Goal: Task Accomplishment & Management: Manage account settings

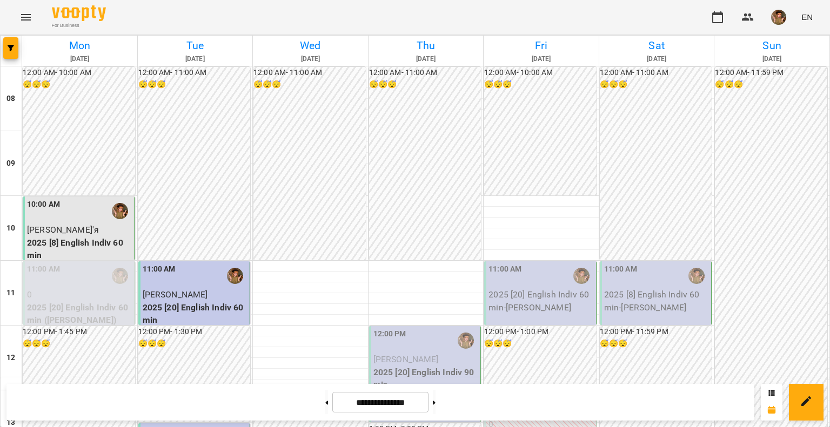
scroll to position [216, 0]
click at [428, 366] on p "2025 [20] English Indiv 90 min" at bounding box center [425, 378] width 105 height 25
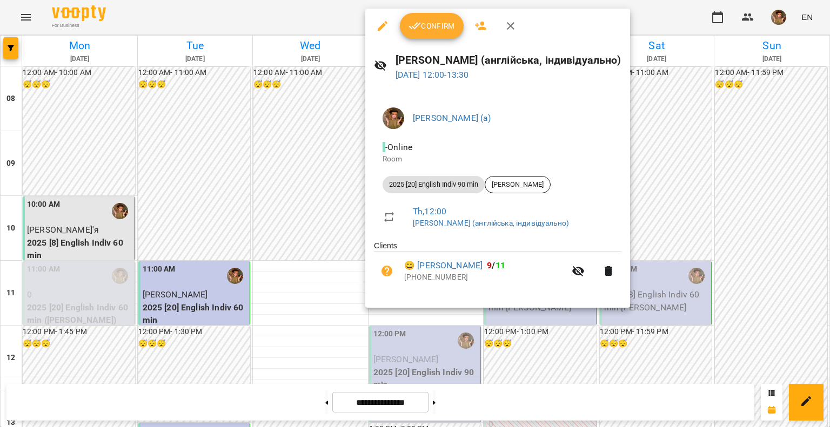
click at [428, 23] on span "Confirm" at bounding box center [431, 25] width 46 height 13
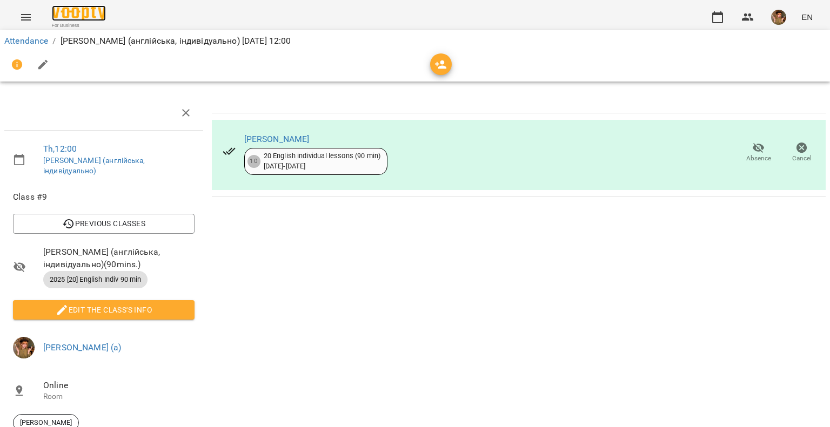
click at [90, 13] on img at bounding box center [79, 13] width 54 height 16
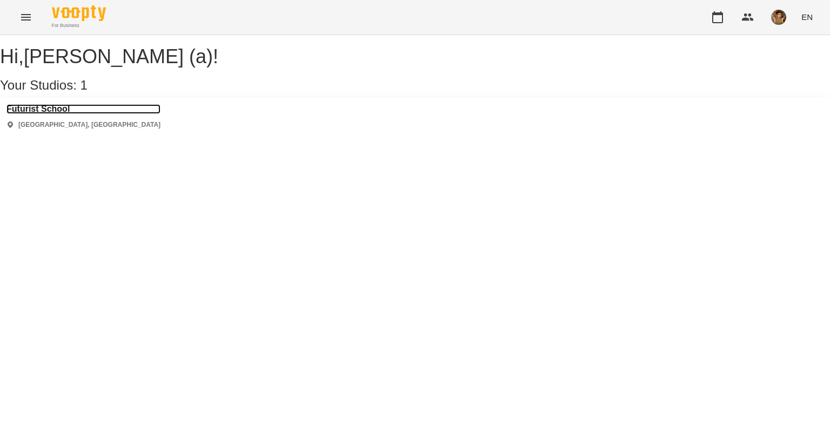
click at [53, 114] on h3 "Futurist School" at bounding box center [83, 109] width 154 height 10
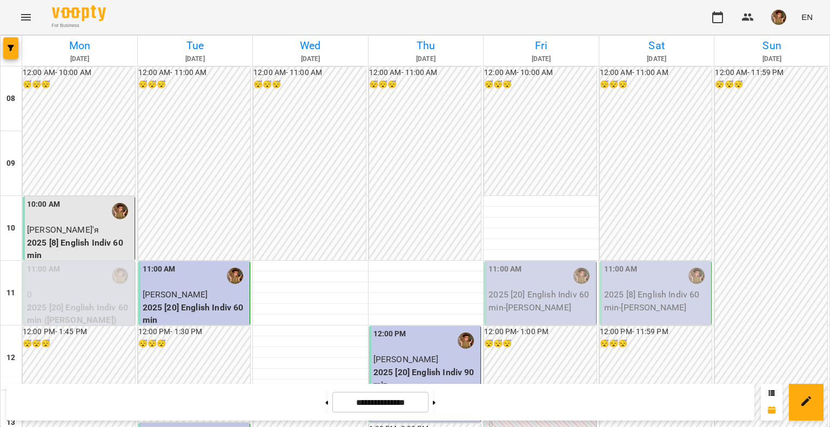
scroll to position [486, 0]
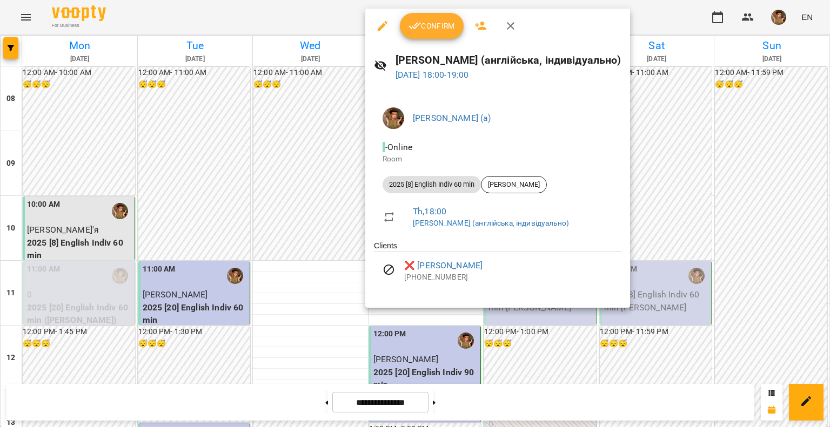
drag, startPoint x: 508, startPoint y: 28, endPoint x: 521, endPoint y: 31, distance: 13.9
click at [508, 28] on icon "button" at bounding box center [511, 26] width 8 height 8
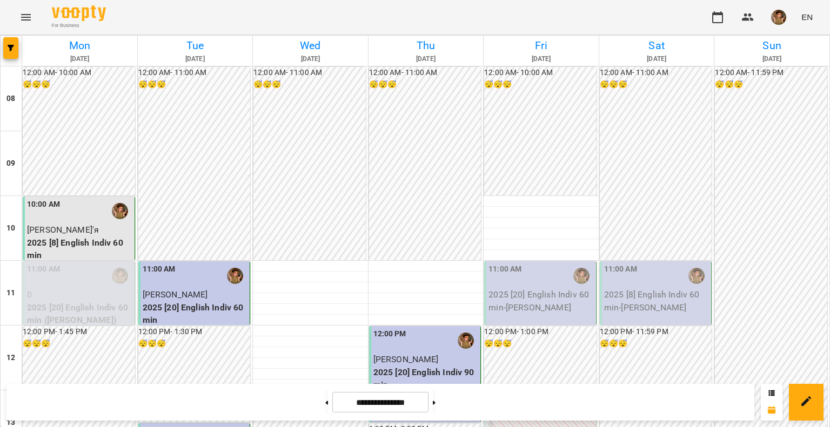
click at [778, 18] on img "button" at bounding box center [778, 17] width 15 height 15
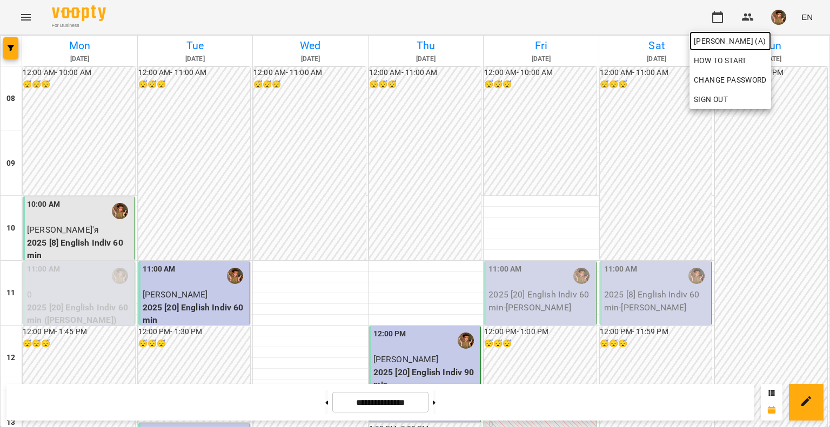
click at [722, 40] on span "[PERSON_NAME] (а)" at bounding box center [730, 41] width 73 height 13
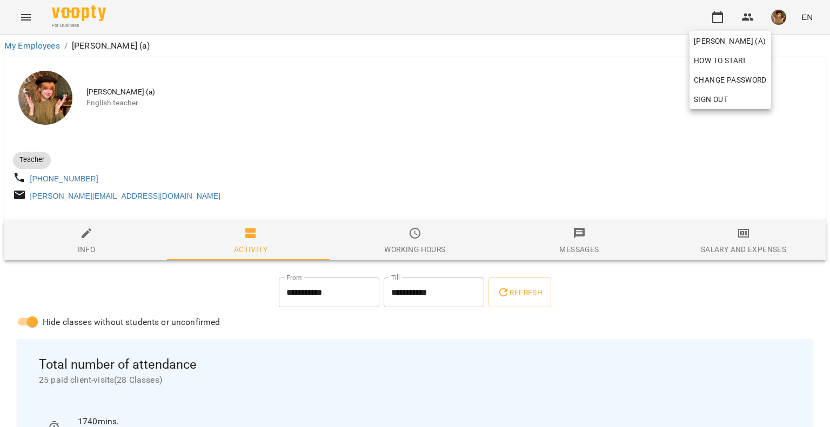
click at [731, 295] on div at bounding box center [415, 213] width 830 height 427
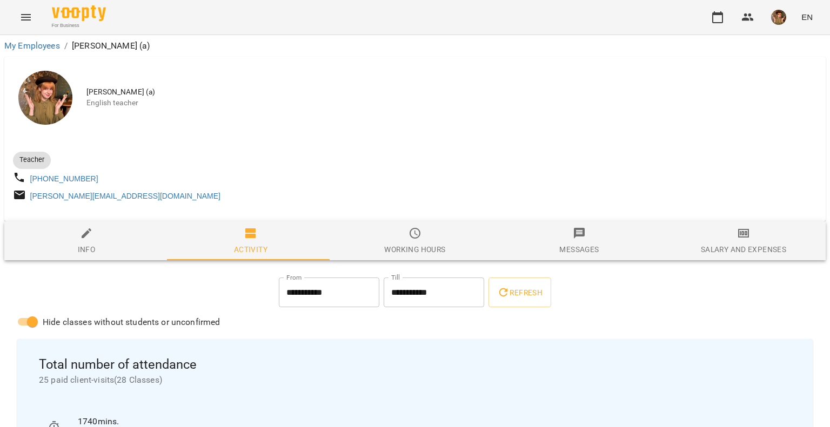
click at [786, 19] on img "button" at bounding box center [778, 17] width 15 height 15
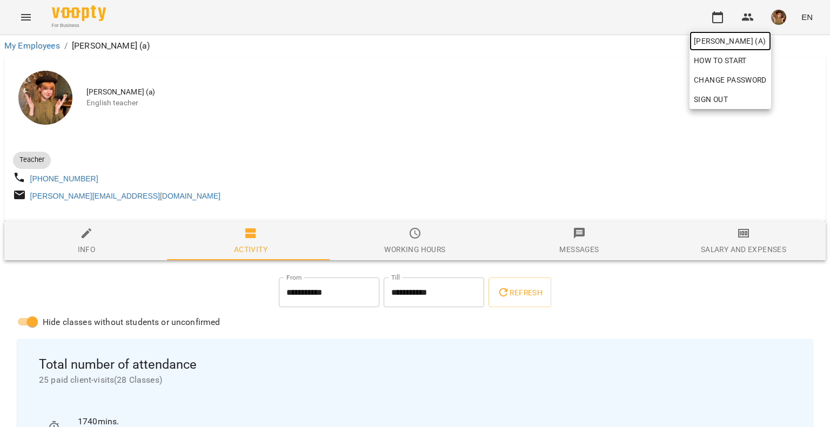
click at [750, 38] on span "[PERSON_NAME] (а)" at bounding box center [730, 41] width 73 height 13
